Goal: Check status

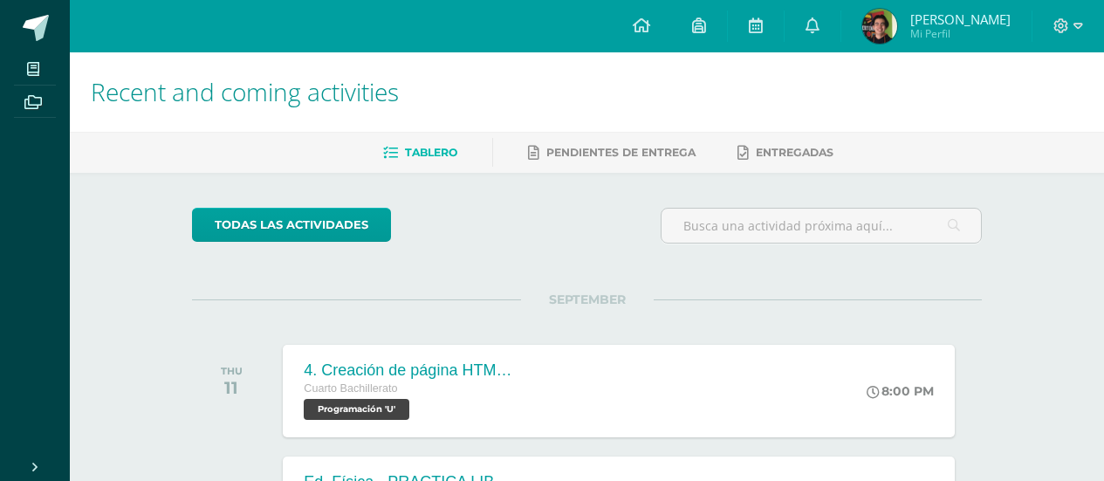
scroll to position [436, 0]
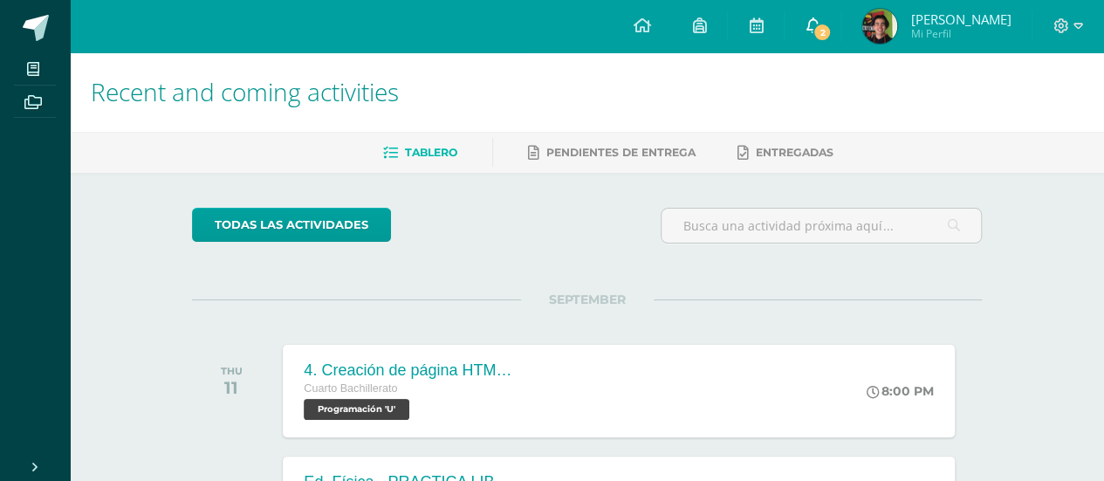
click at [829, 25] on link "2" at bounding box center [812, 26] width 56 height 52
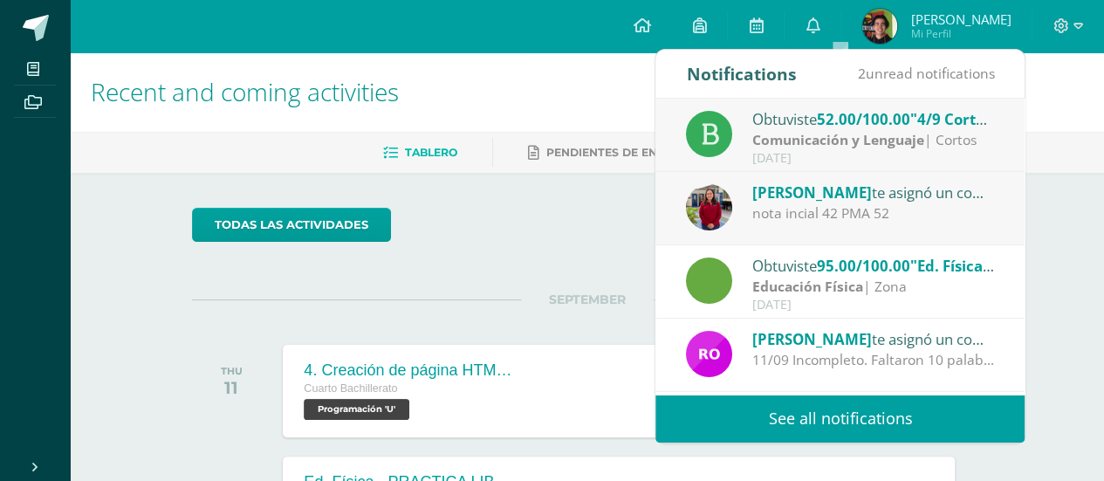
click at [954, 232] on div "Ligia Vega te asignó un comentario en '4/9 Corto 1' para 'Comunicación y Lengua…" at bounding box center [839, 208] width 369 height 73
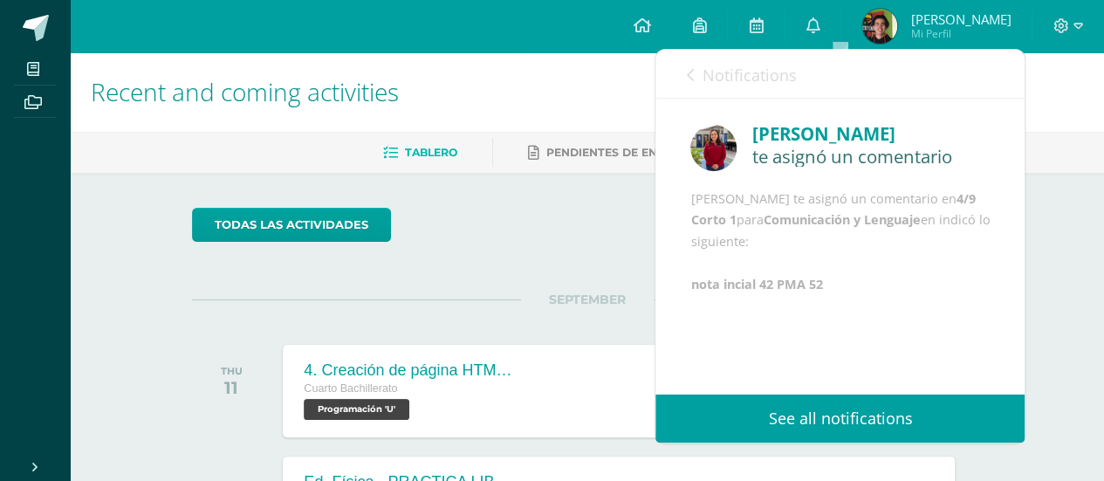
click at [740, 88] on link "Notifications" at bounding box center [741, 75] width 110 height 50
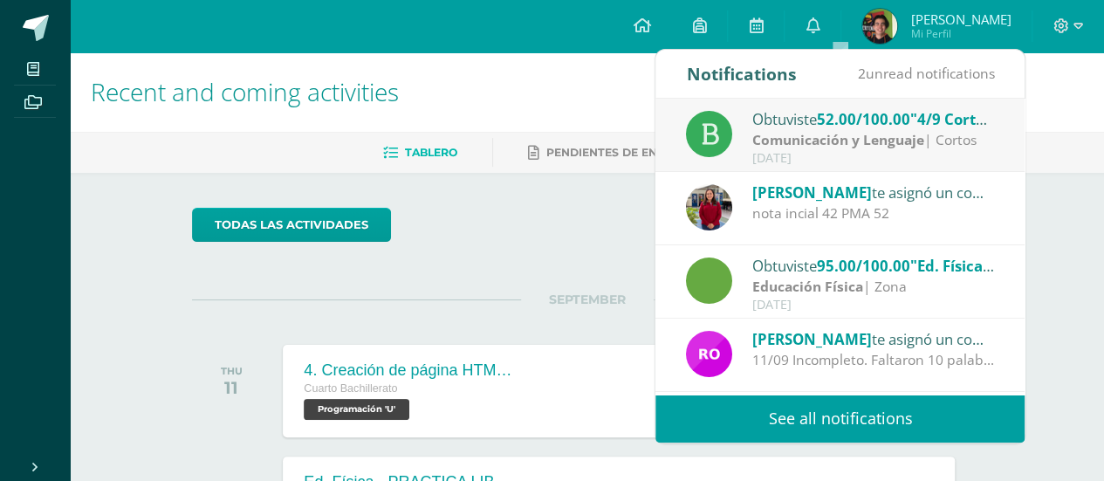
click at [767, 112] on div "Obtuviste 52.00/100.00 "4/9 Corto 1" en Comunicación y Lenguaje" at bounding box center [873, 118] width 243 height 23
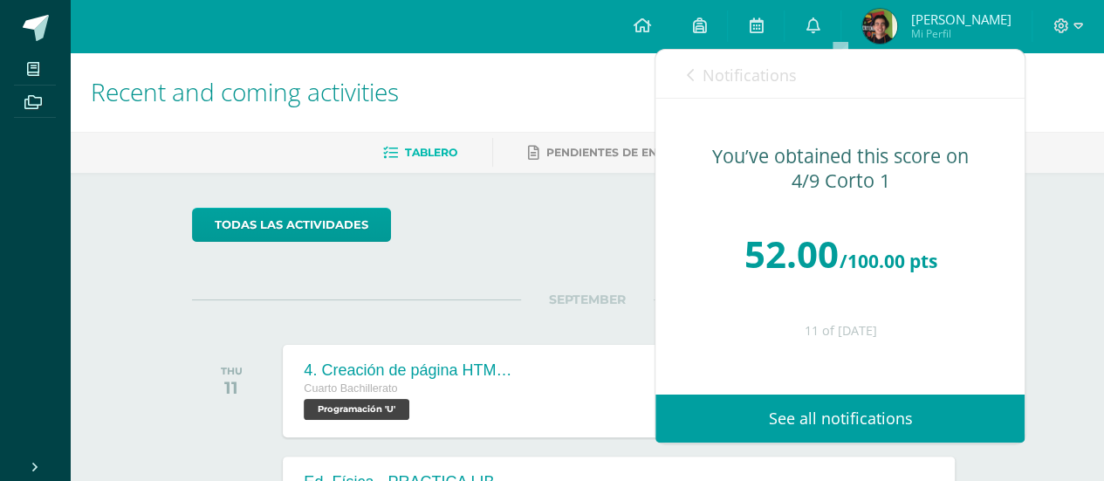
click at [758, 79] on span "Notifications" at bounding box center [748, 75] width 94 height 21
